Goal: Communication & Community: Answer question/provide support

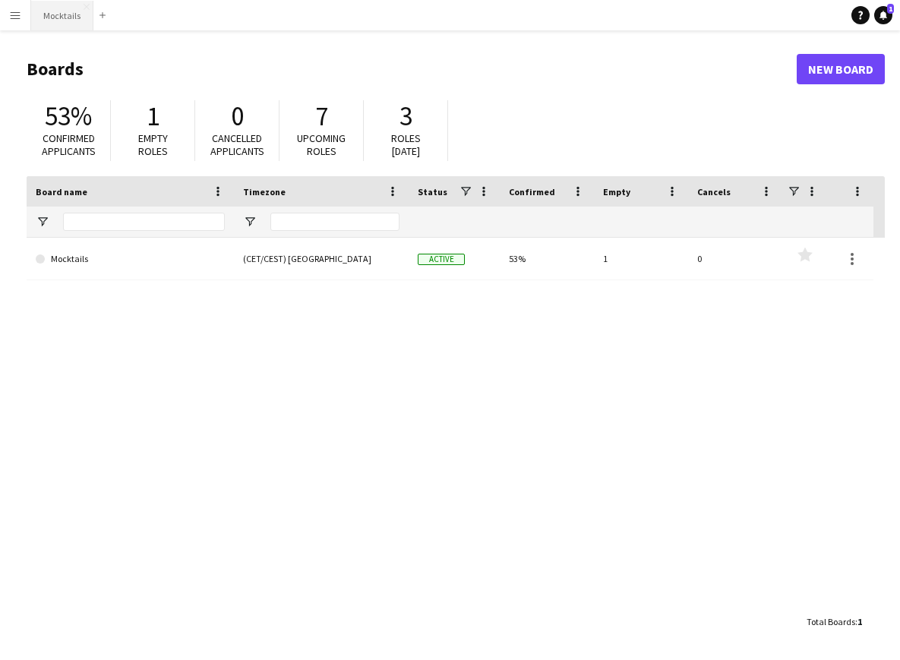
click at [74, 23] on button "Mocktails Close" at bounding box center [62, 16] width 62 height 30
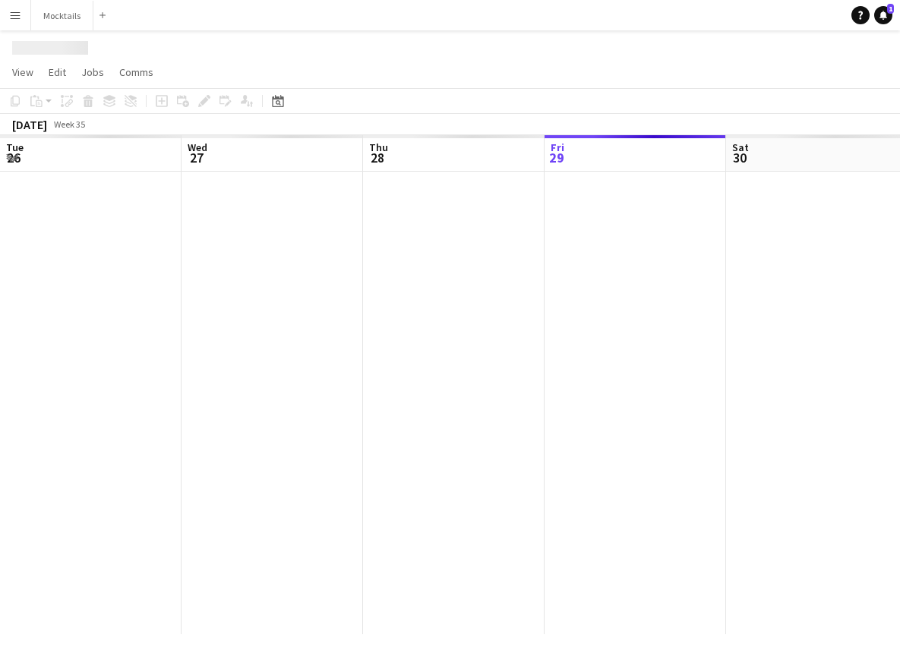
scroll to position [0, 363]
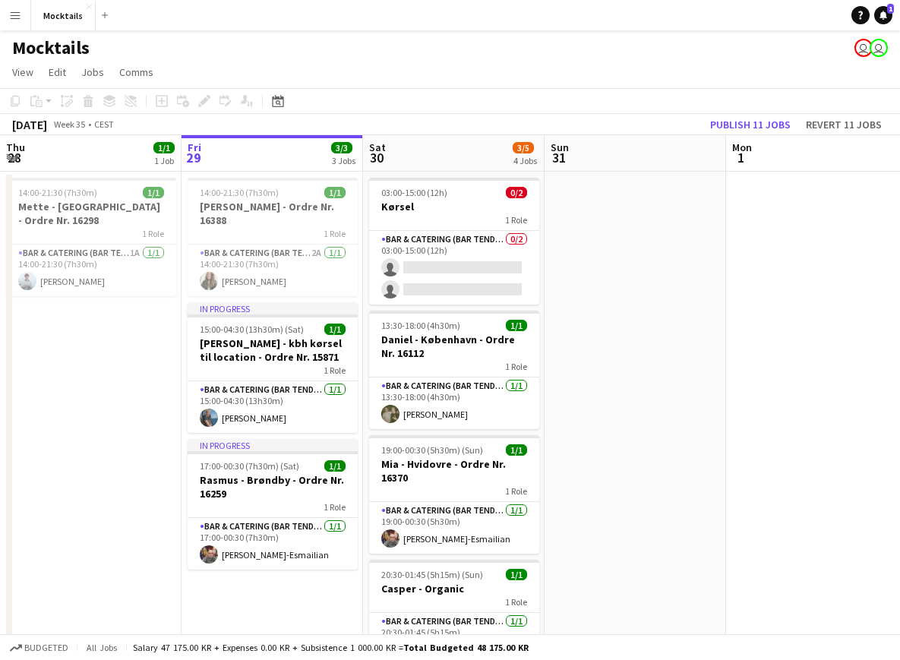
click at [830, 14] on app-navbar "Menu Boards Boards Boards All jobs Status Workforce Workforce My Workforce Recr…" at bounding box center [450, 15] width 900 height 30
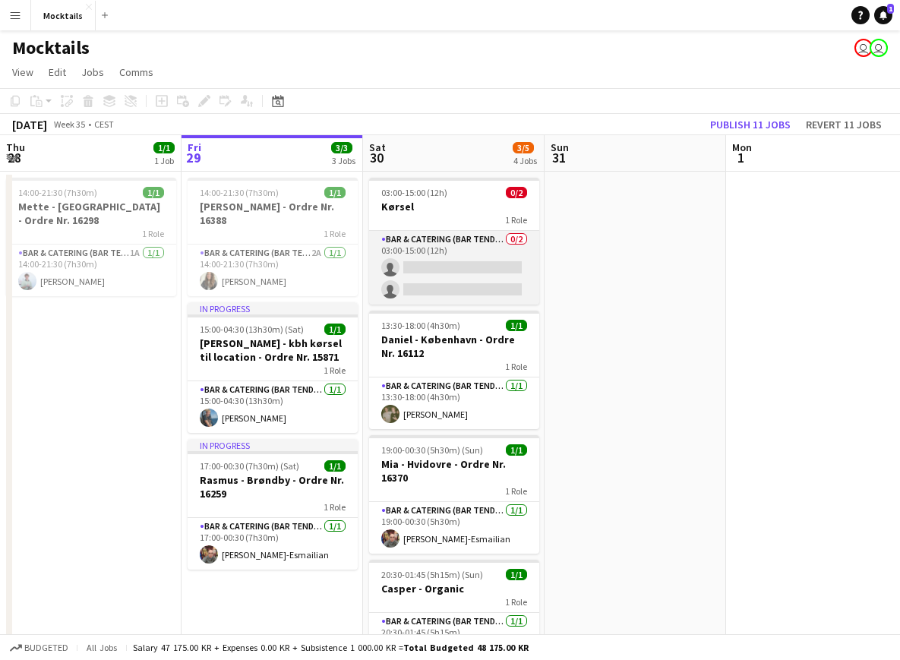
click at [488, 282] on app-card-role "Bar & Catering (Bar Tender) 0/2 03:00-15:00 (12h) single-neutral-actions single…" at bounding box center [454, 268] width 170 height 74
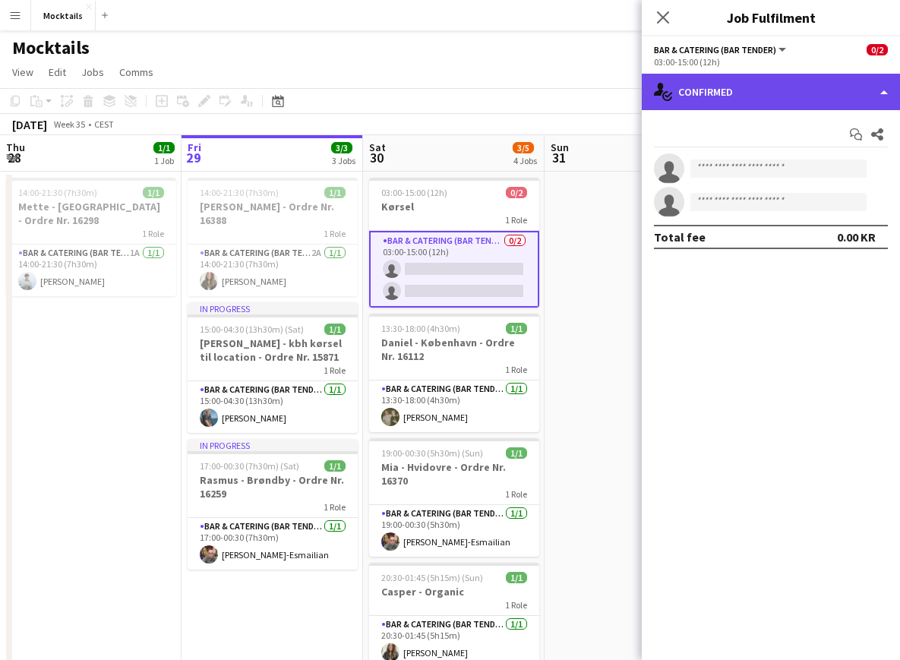
click at [758, 86] on div "single-neutral-actions-check-2 Confirmed" at bounding box center [770, 92] width 258 height 36
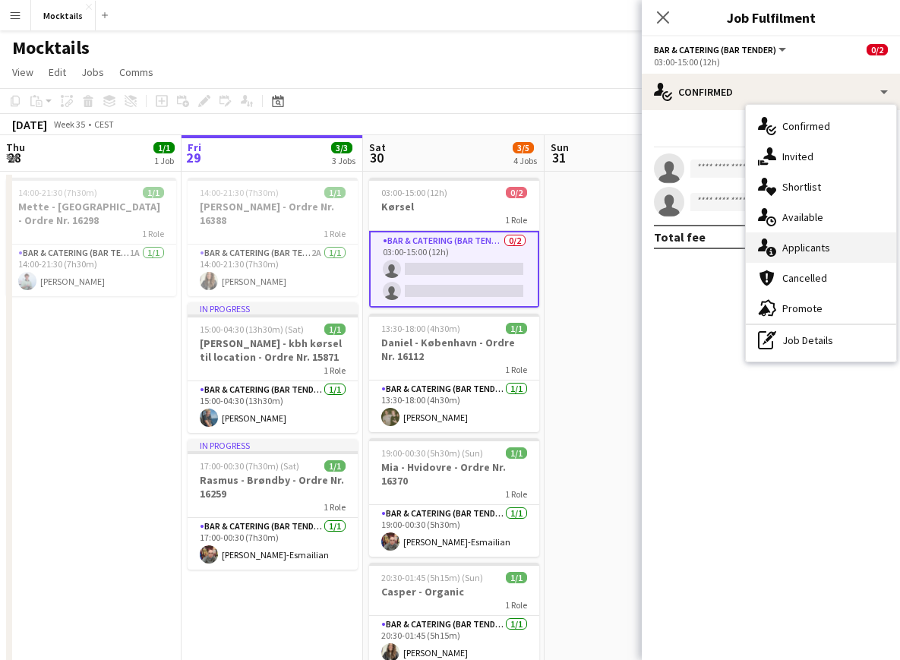
click at [818, 252] on div "single-neutral-actions-information Applicants" at bounding box center [820, 247] width 150 height 30
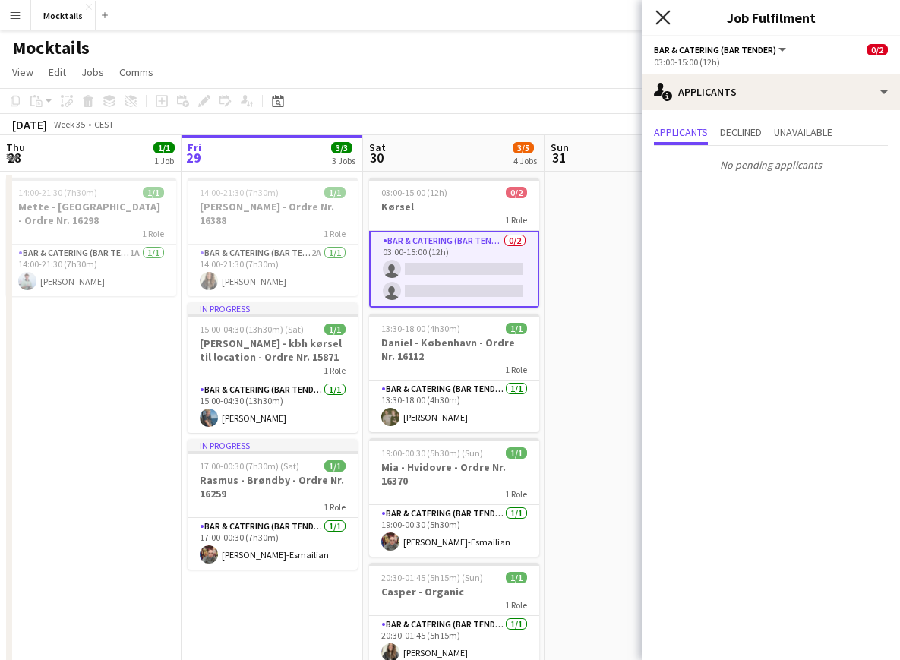
click at [664, 14] on icon "Close pop-in" at bounding box center [662, 17] width 14 height 14
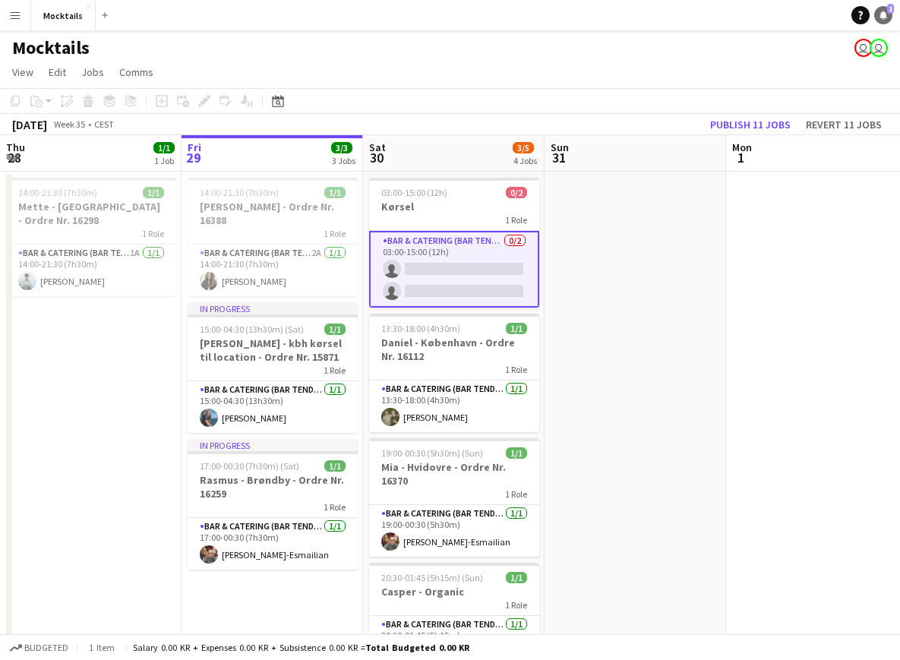
click at [879, 18] on icon "Notifications" at bounding box center [882, 15] width 9 height 9
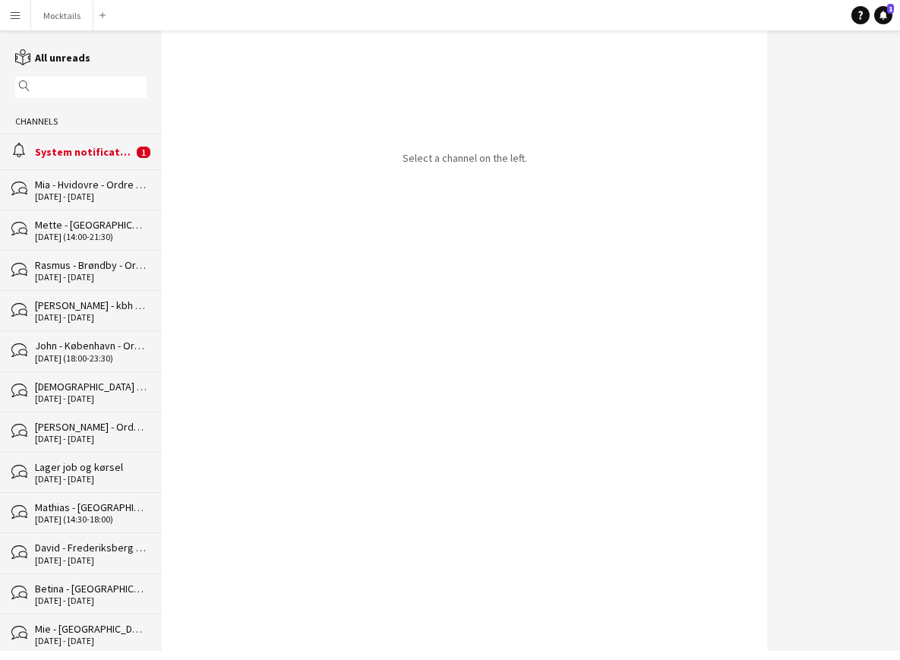
click at [115, 150] on div "System notifications" at bounding box center [84, 152] width 98 height 14
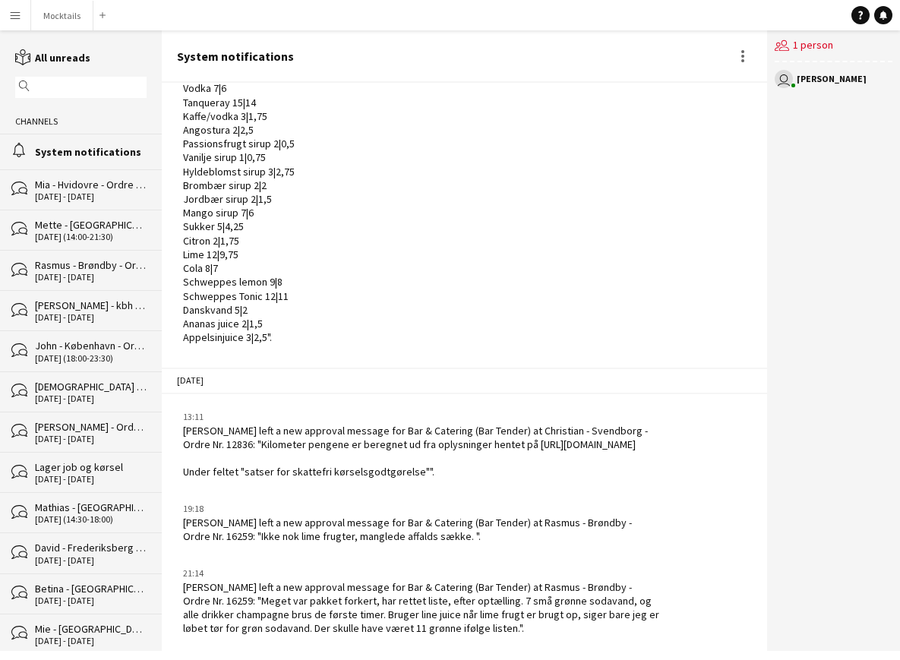
drag, startPoint x: 263, startPoint y: 598, endPoint x: 520, endPoint y: 629, distance: 258.5
click at [520, 629] on div "[PERSON_NAME] left a new approval message for Bar & Catering (Bar Tender) at Ra…" at bounding box center [421, 607] width 477 height 55
drag, startPoint x: 258, startPoint y: 597, endPoint x: 524, endPoint y: 630, distance: 267.8
click at [524, 630] on div "[PERSON_NAME] left a new approval message for Bar & Catering (Bar Tender) at Ra…" at bounding box center [421, 607] width 477 height 55
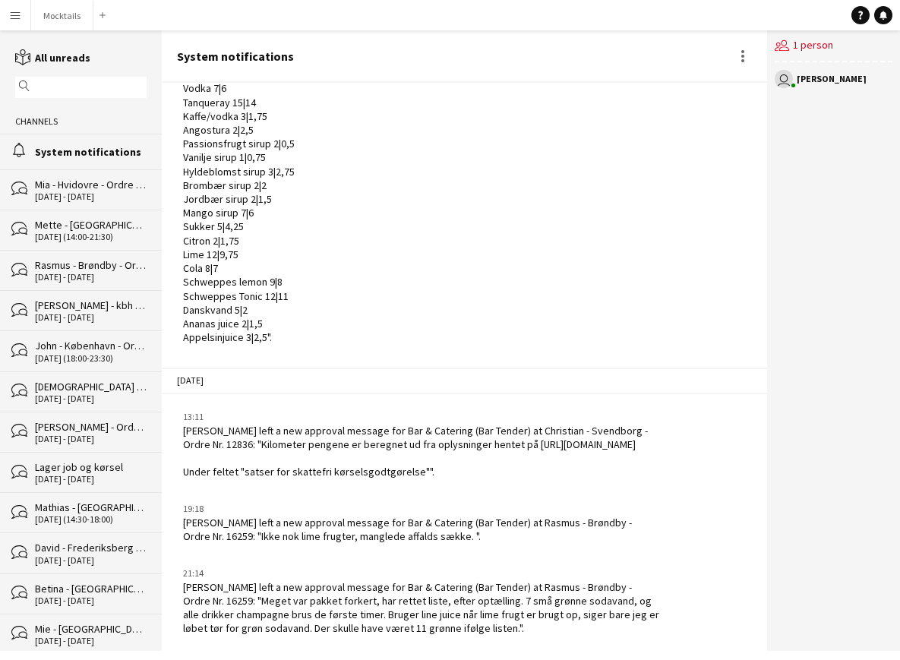
click at [524, 630] on div "[PERSON_NAME] left a new approval message for Bar & Catering (Bar Tender) at Ra…" at bounding box center [421, 607] width 477 height 55
drag, startPoint x: 254, startPoint y: 595, endPoint x: 551, endPoint y: 628, distance: 298.6
click at [551, 628] on div "[PERSON_NAME] left a new approval message for Bar & Catering (Bar Tender) at Ra…" at bounding box center [421, 607] width 477 height 55
drag, startPoint x: 185, startPoint y: 586, endPoint x: 528, endPoint y: 626, distance: 344.6
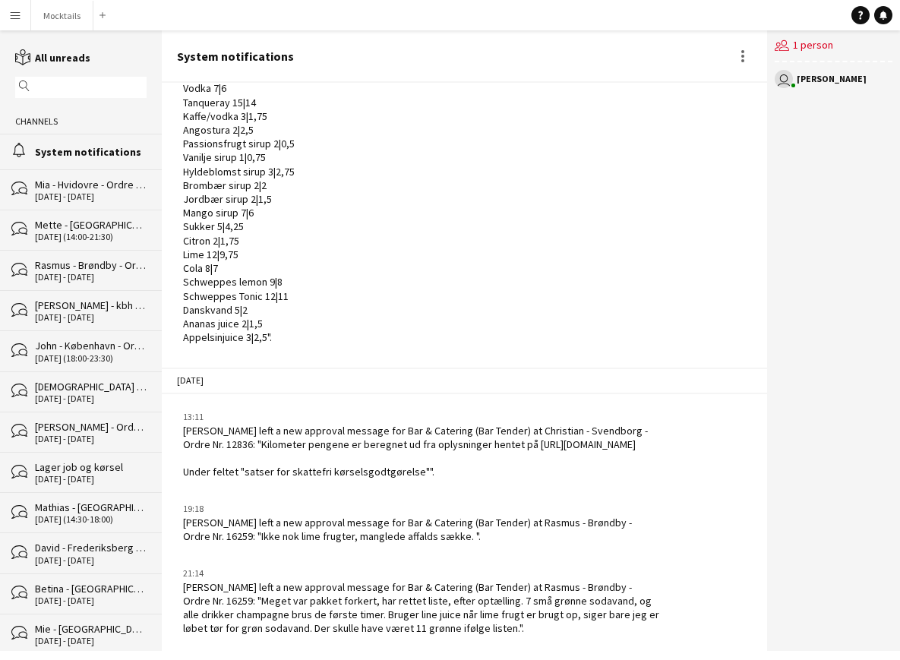
click at [528, 626] on div "[PERSON_NAME] left a new approval message for Bar & Catering (Bar Tender) at Ra…" at bounding box center [421, 607] width 477 height 55
click at [818, 578] on div "users2 1 person user [PERSON_NAME]" at bounding box center [833, 340] width 133 height 620
click at [61, 15] on button "Mocktails Close" at bounding box center [62, 16] width 62 height 30
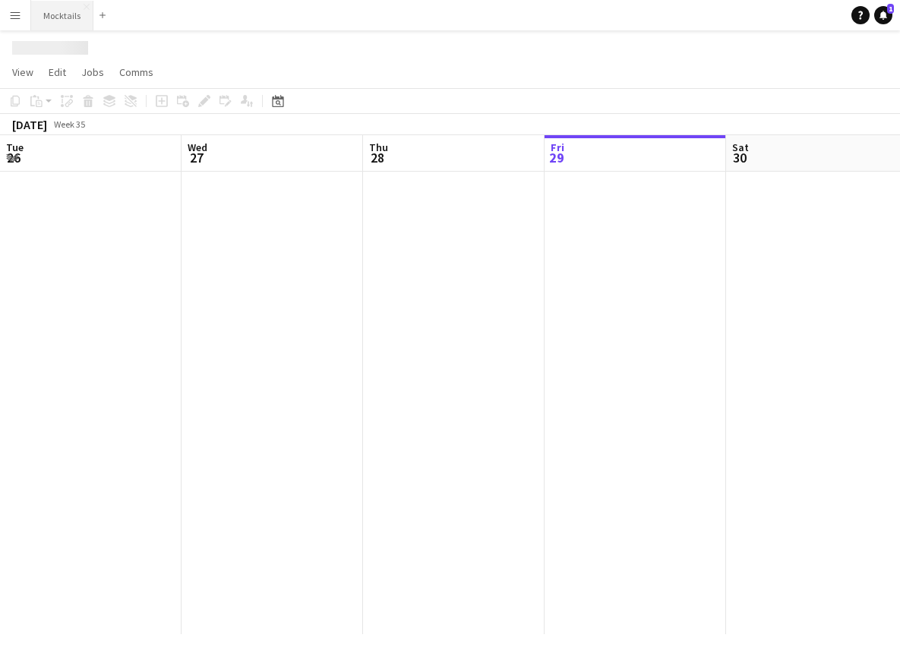
scroll to position [0, 363]
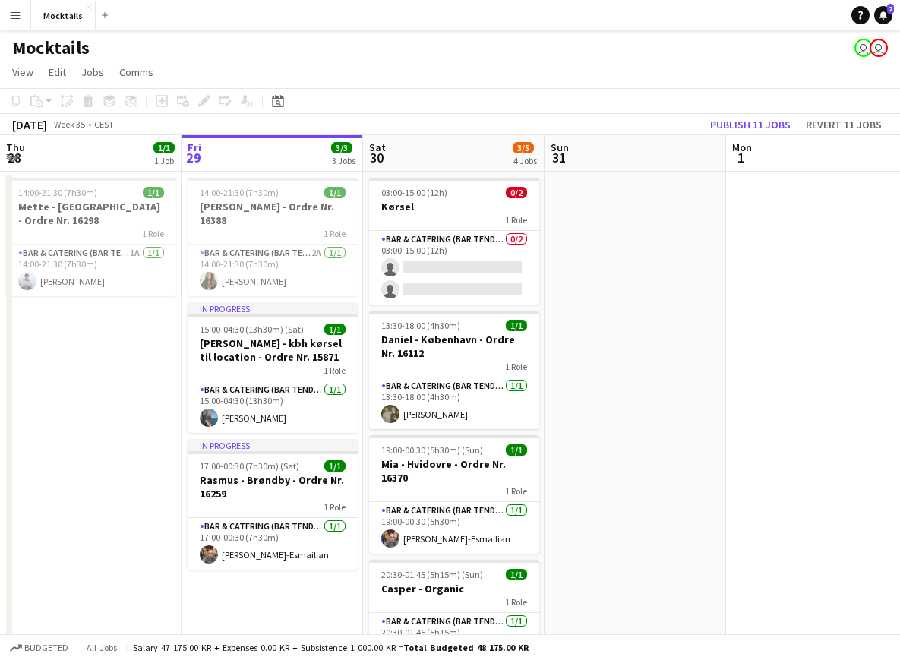
click at [872, 14] on div "Help Notifications 2" at bounding box center [875, 15] width 49 height 18
click at [881, 16] on icon at bounding box center [883, 15] width 8 height 8
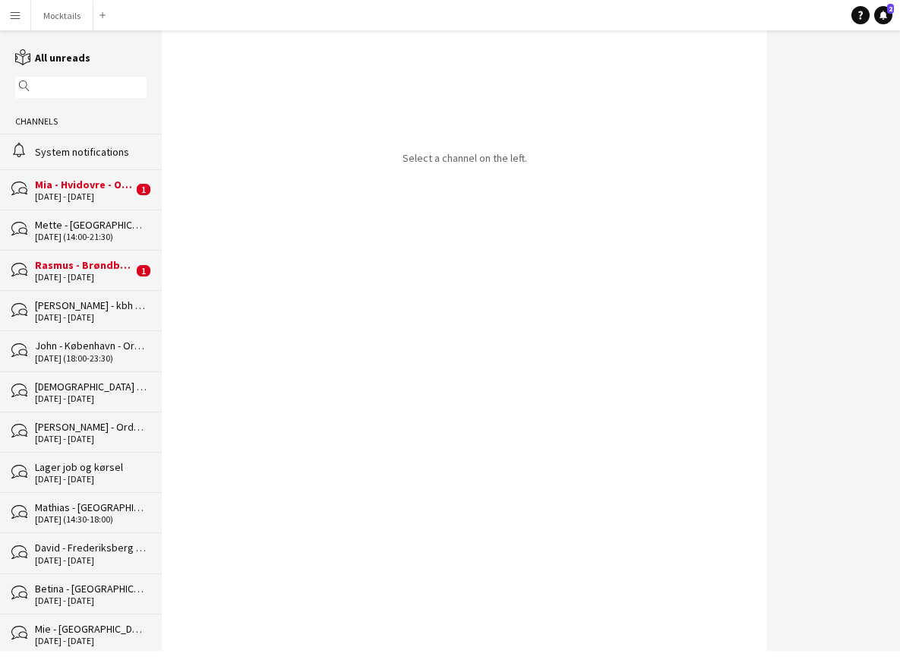
click at [79, 197] on div "[DATE] - [DATE]" at bounding box center [84, 196] width 98 height 11
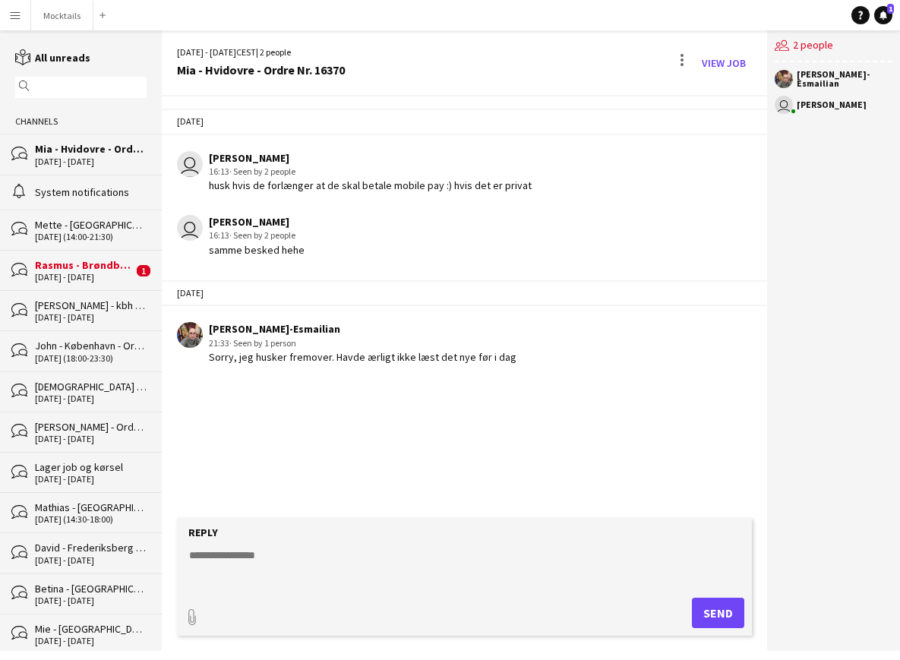
click at [385, 435] on div "[DATE] user [PERSON_NAME] 16:13 · Seen by 2 people husk hvis de forlænger at de…" at bounding box center [464, 306] width 605 height 421
click at [102, 267] on div "Rasmus - Brøndby - Ordre Nr. 16259" at bounding box center [84, 265] width 98 height 14
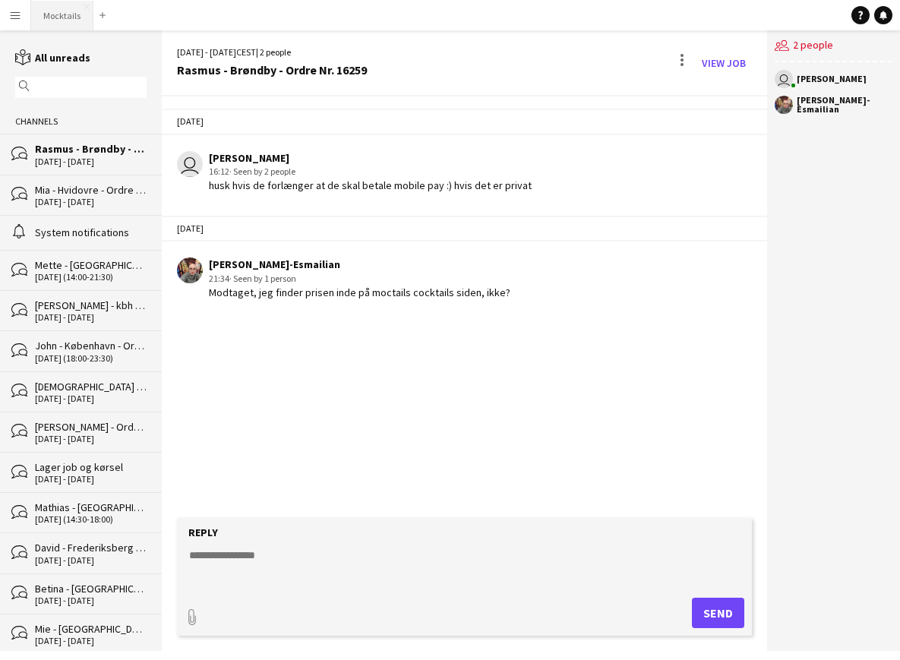
click at [64, 9] on button "Mocktails Close" at bounding box center [62, 16] width 62 height 30
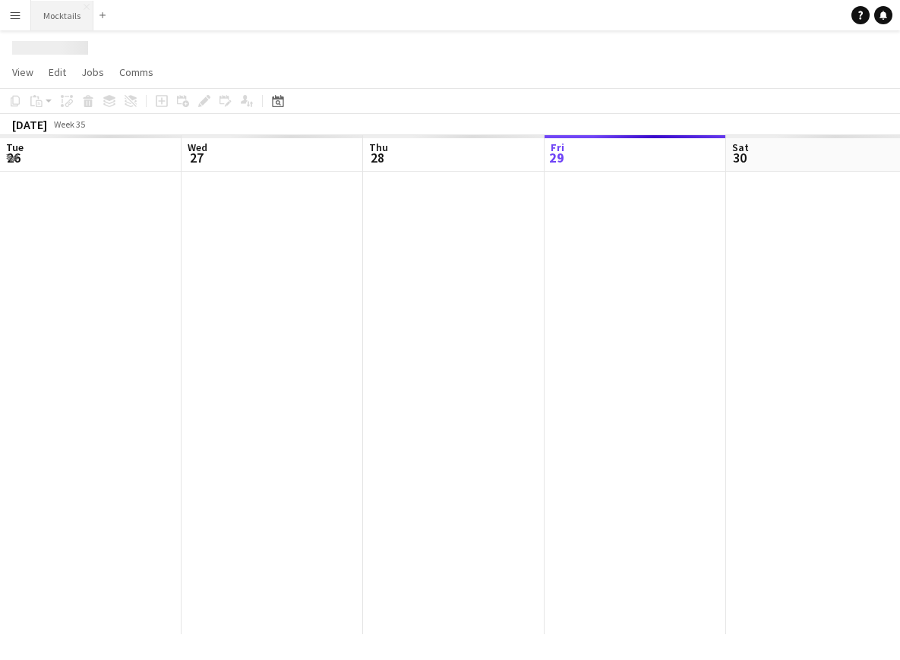
scroll to position [0, 363]
